Goal: Task Accomplishment & Management: Manage account settings

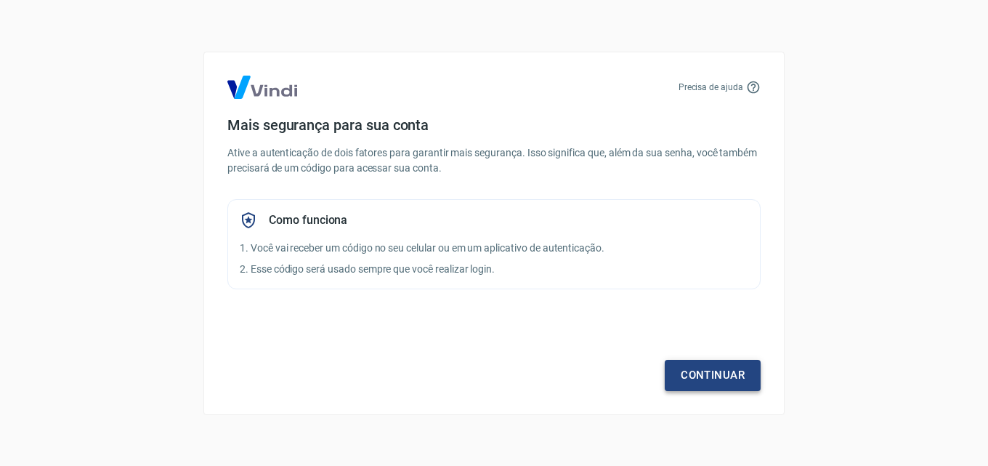
click at [713, 371] on link "Continuar" at bounding box center [713, 375] width 96 height 31
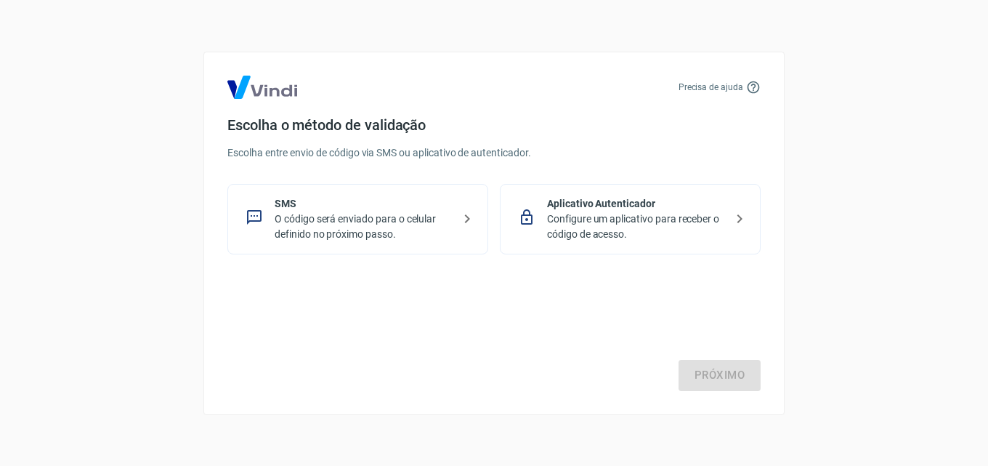
click at [371, 225] on p "O código será enviado para o celular definido no próximo passo." at bounding box center [364, 226] width 178 height 31
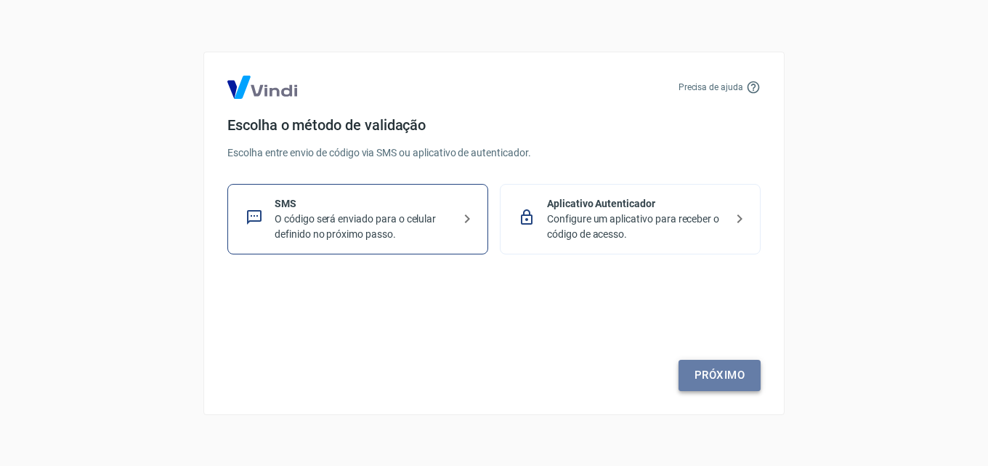
click at [727, 374] on link "Próximo" at bounding box center [720, 375] width 82 height 31
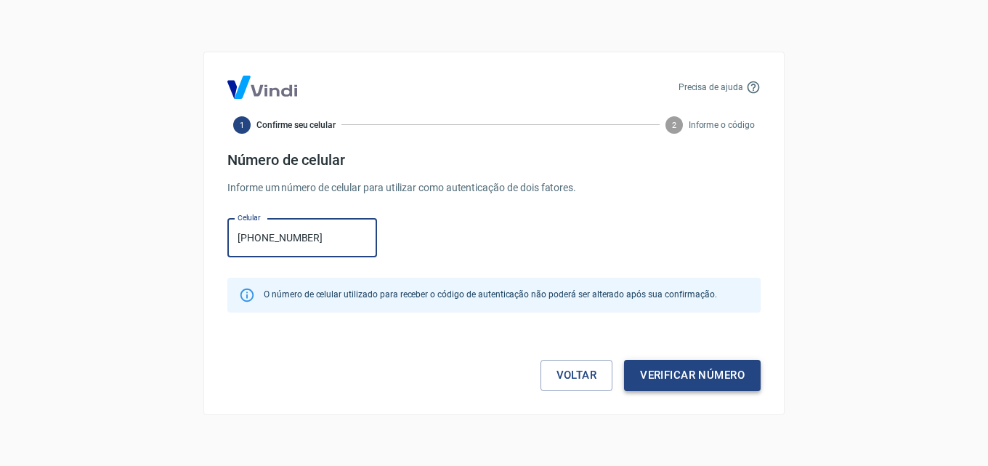
type input "[PHONE_NUMBER]"
click at [711, 374] on button "Verificar número" at bounding box center [692, 375] width 137 height 31
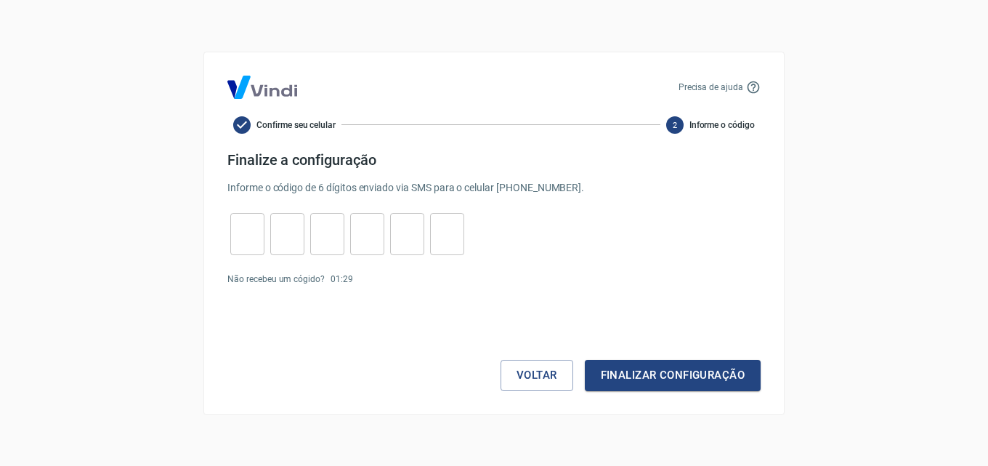
click at [244, 231] on input "tel" at bounding box center [247, 233] width 34 height 31
type input "3"
type input "5"
type input "8"
type input "3"
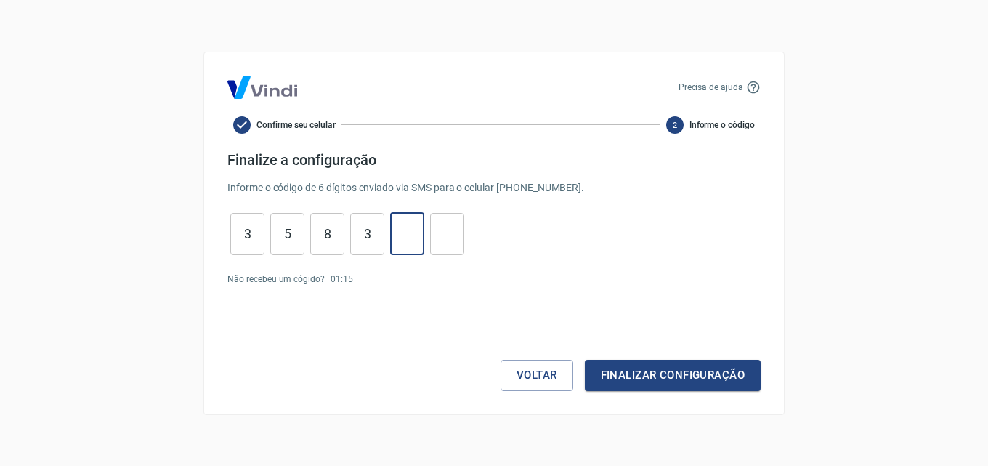
type input "0"
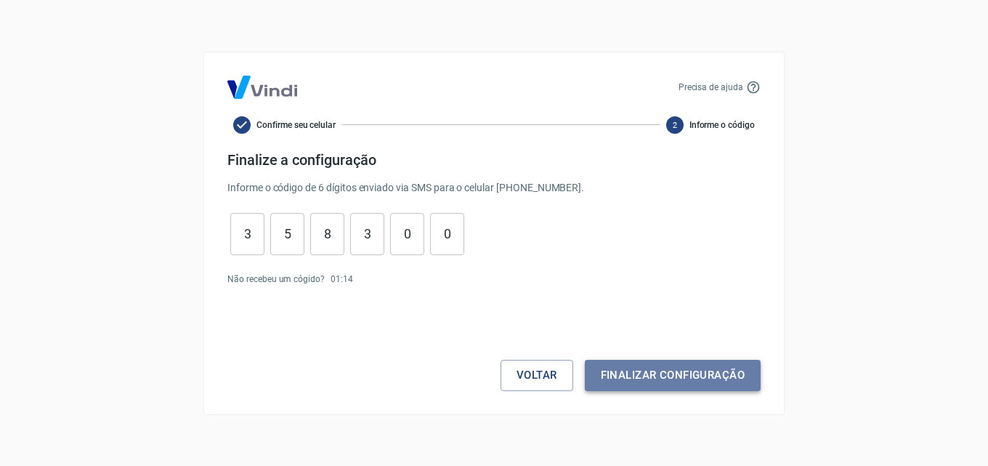
click at [655, 366] on button "Finalizar configuração" at bounding box center [673, 375] width 176 height 31
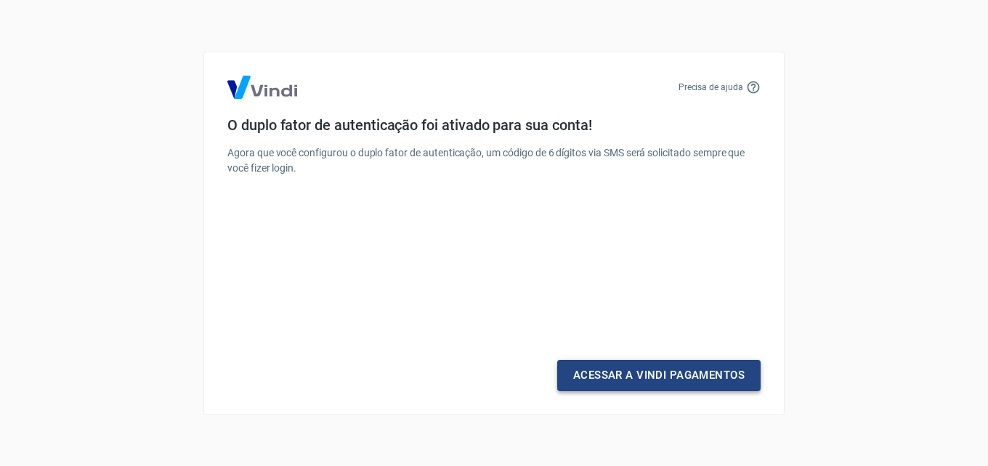
click at [683, 374] on link "Acessar a Vindi Pagamentos" at bounding box center [658, 375] width 203 height 31
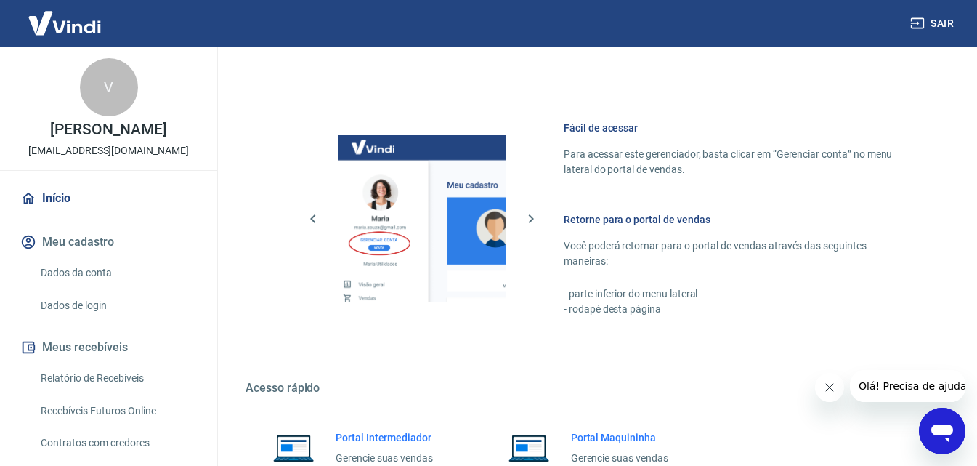
scroll to position [877, 0]
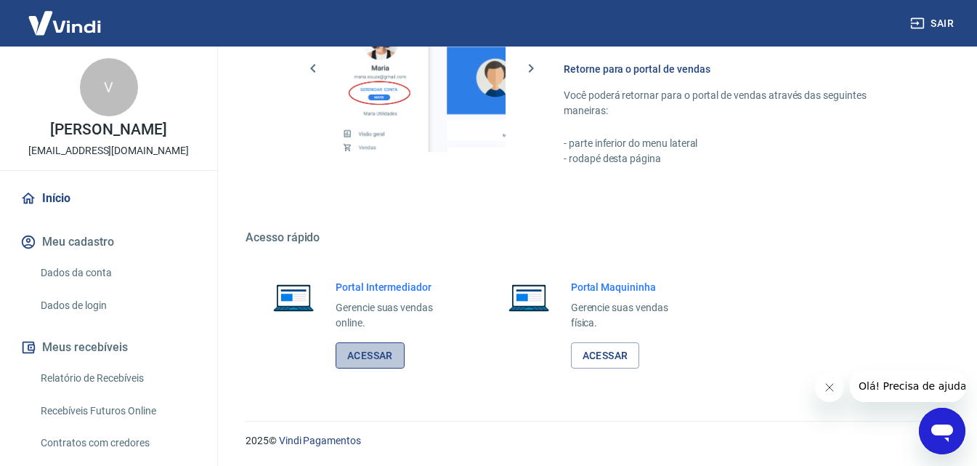
click at [374, 350] on link "Acessar" at bounding box center [370, 355] width 69 height 27
